Goal: Check status: Check status

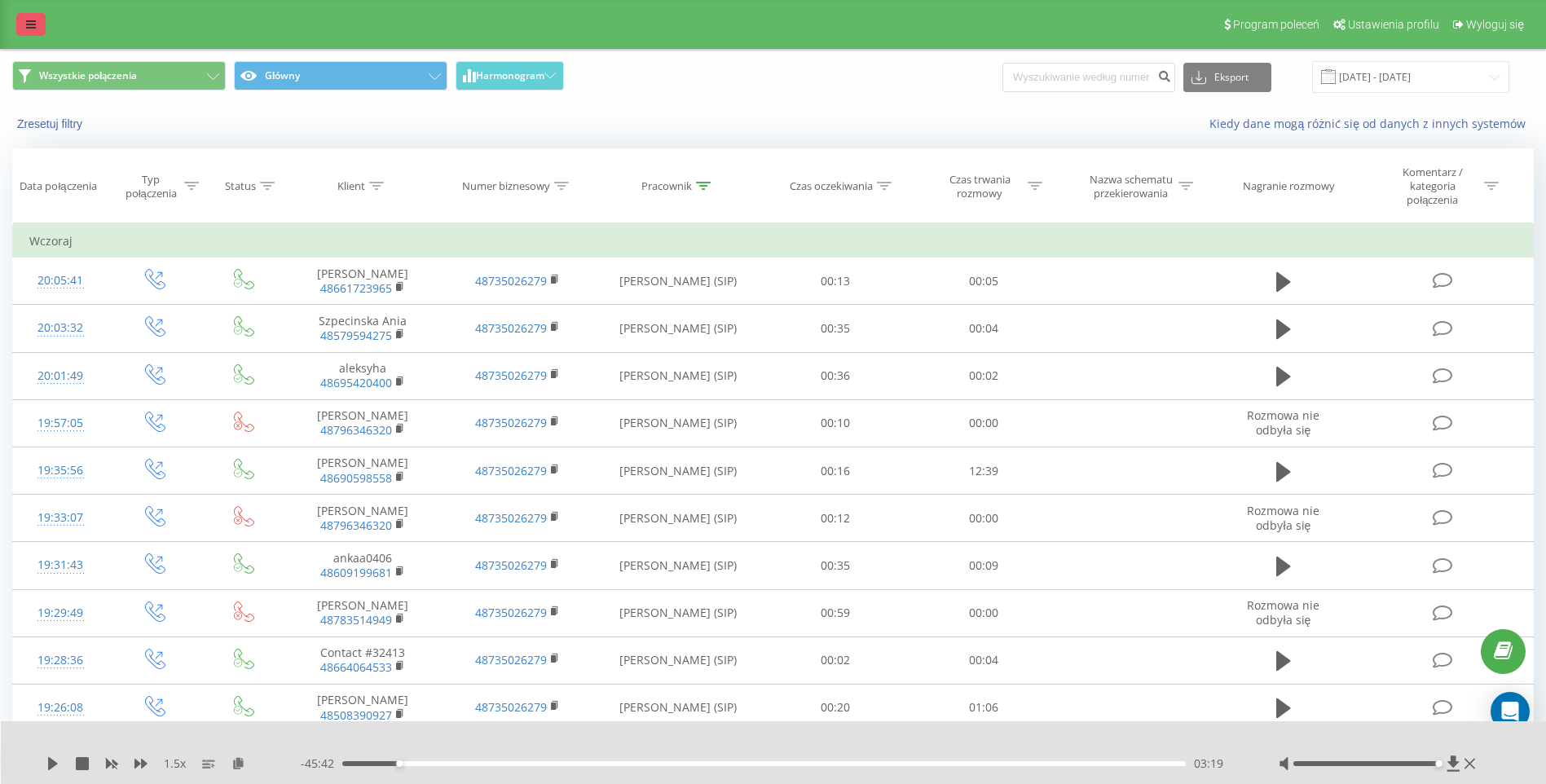
click at [31, 14] on link at bounding box center [31, 25] width 29 height 23
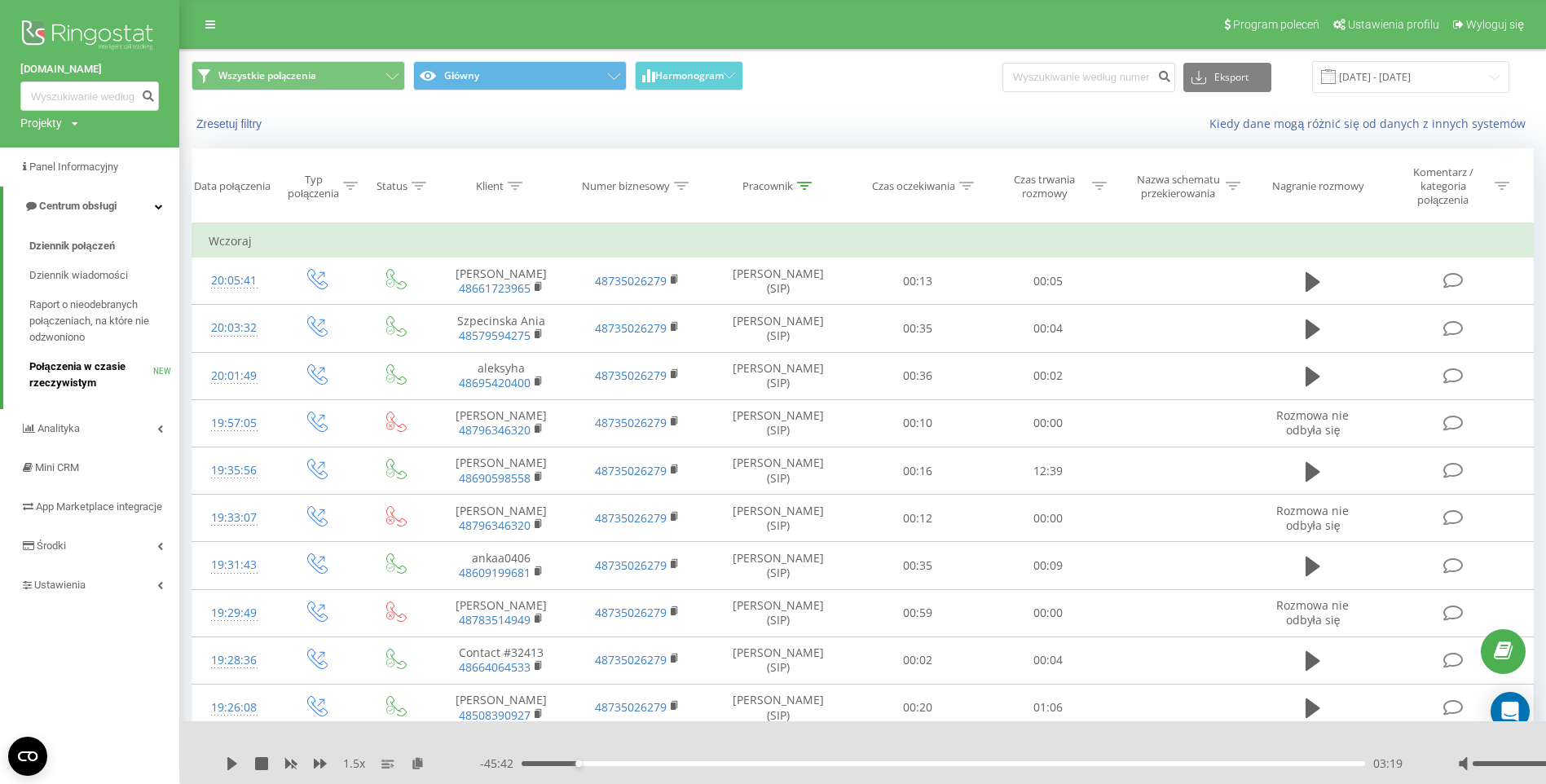
click at [83, 366] on span "Połączenia w czasie rzeczywistym" at bounding box center [91, 374] width 124 height 32
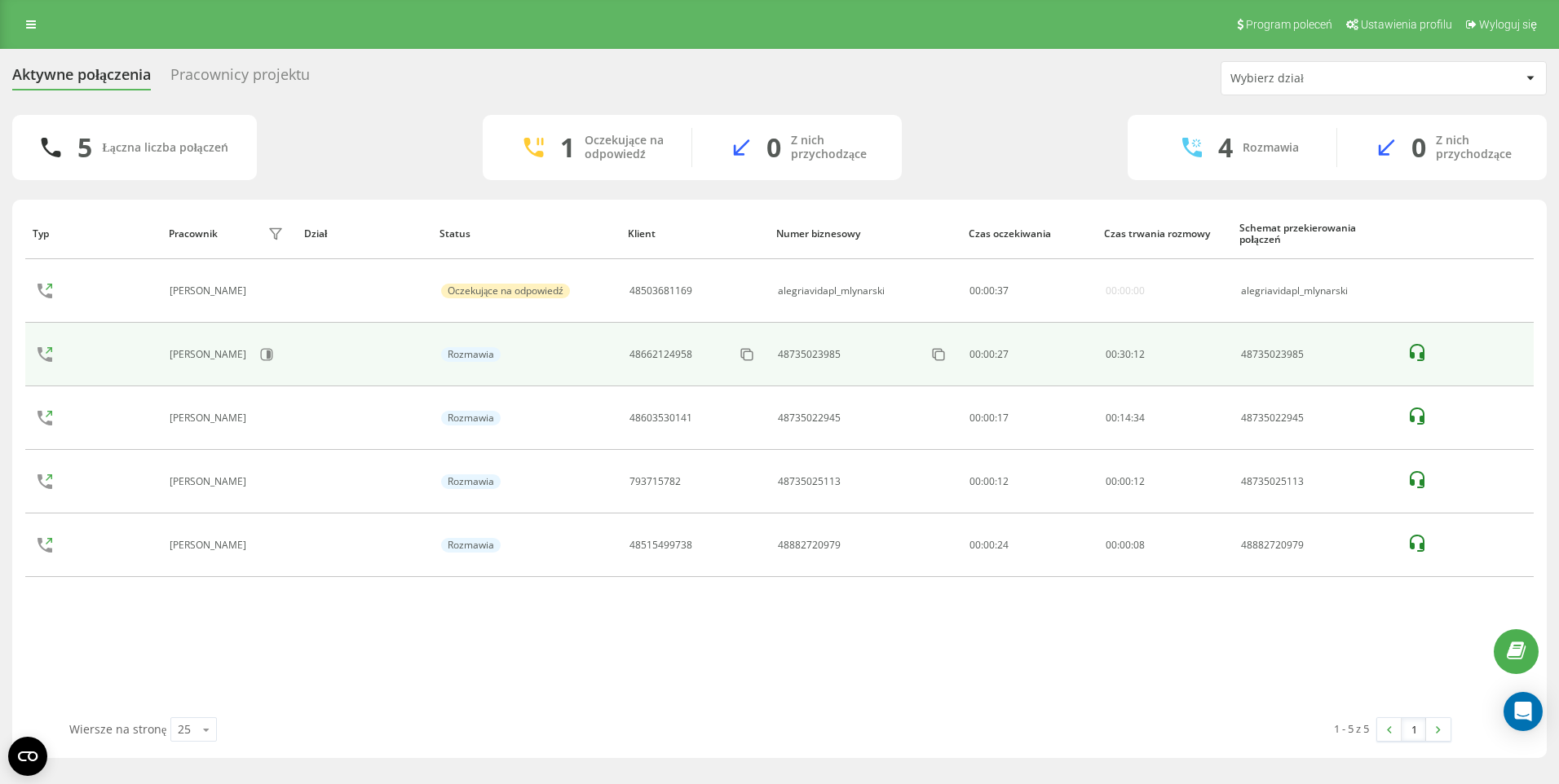
click at [1419, 353] on icon at bounding box center [1417, 352] width 15 height 17
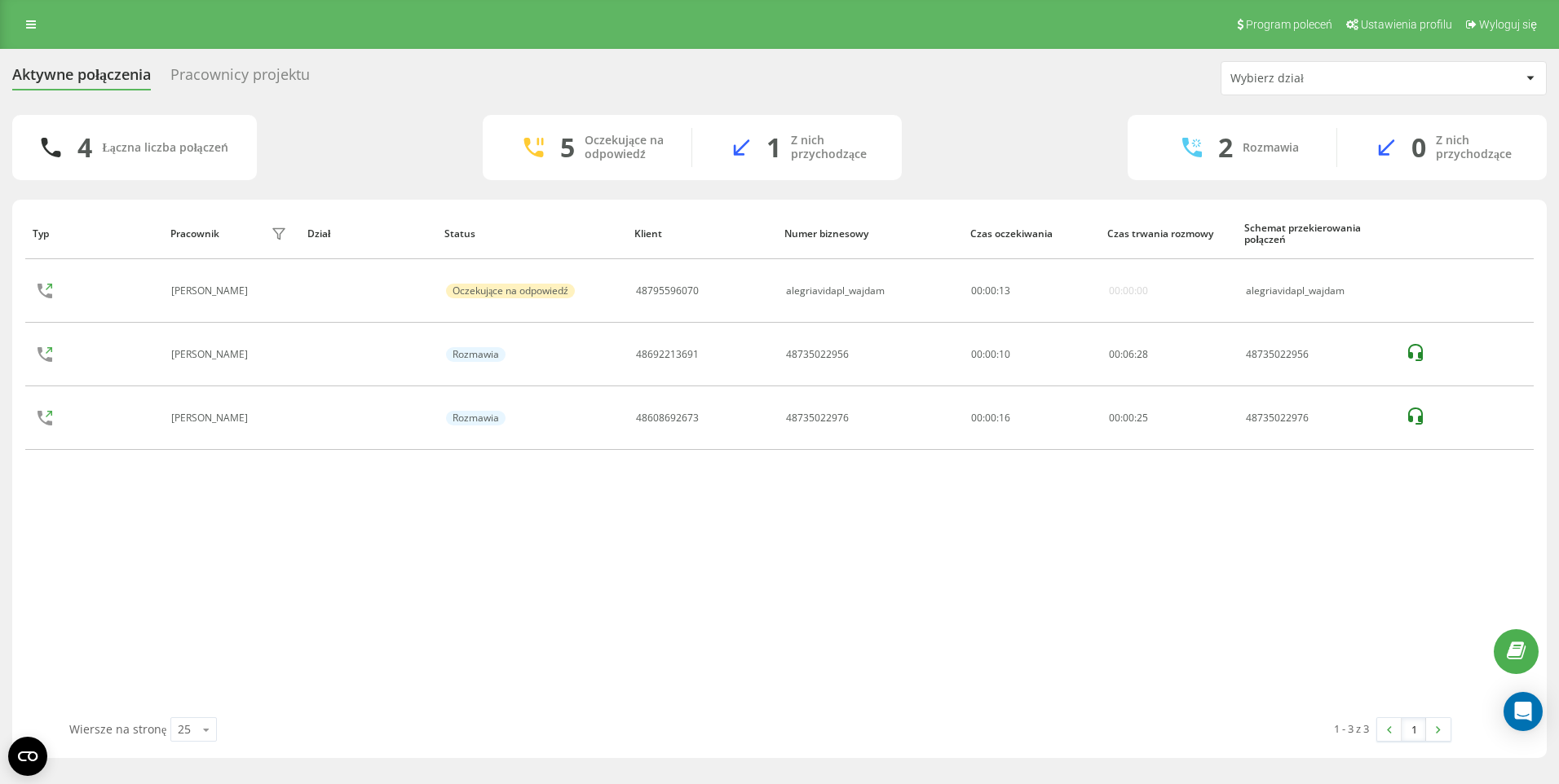
click at [470, 541] on div "Typ Pracownik filtra Dział Status Klient Numer biznesowy Czas oczekiwania Czas …" at bounding box center [780, 462] width 1508 height 509
